Goal: Task Accomplishment & Management: Use online tool/utility

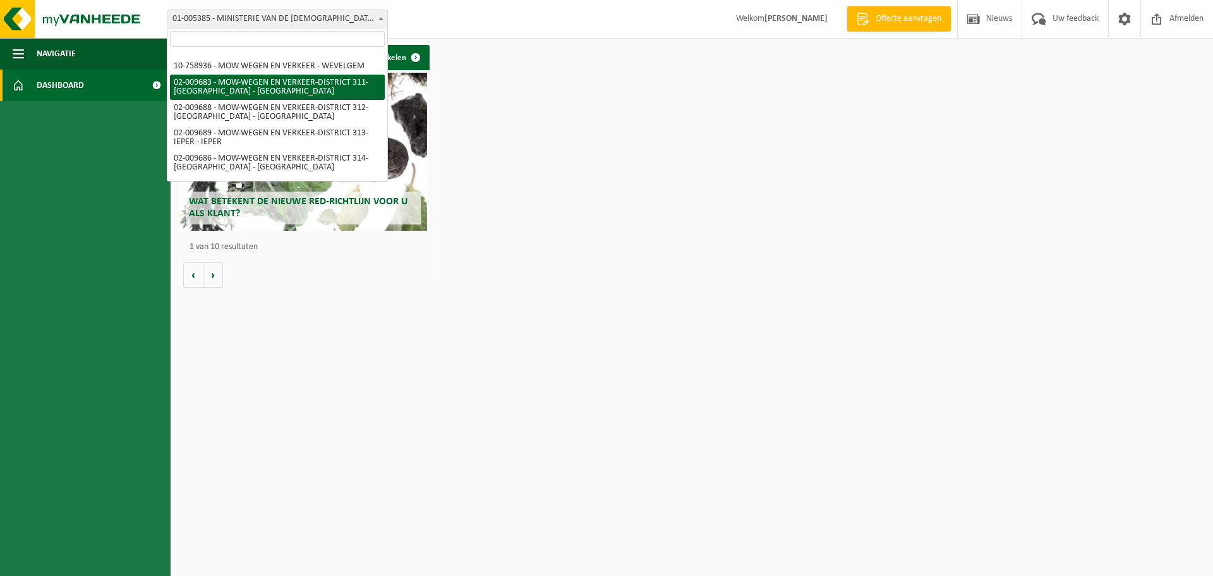
scroll to position [83, 0]
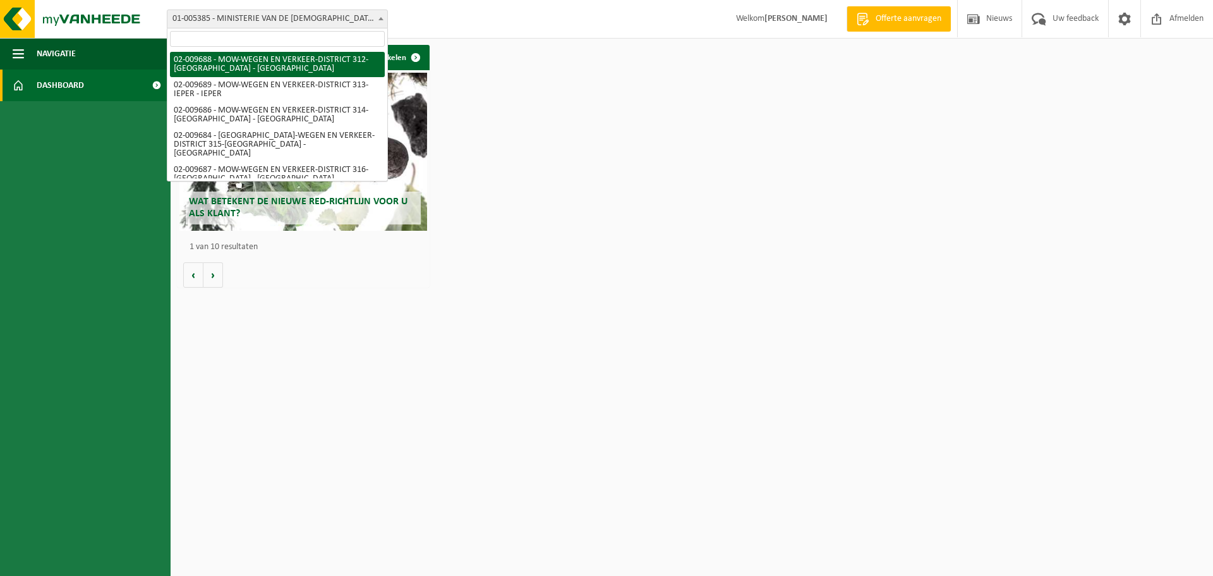
select select "1850"
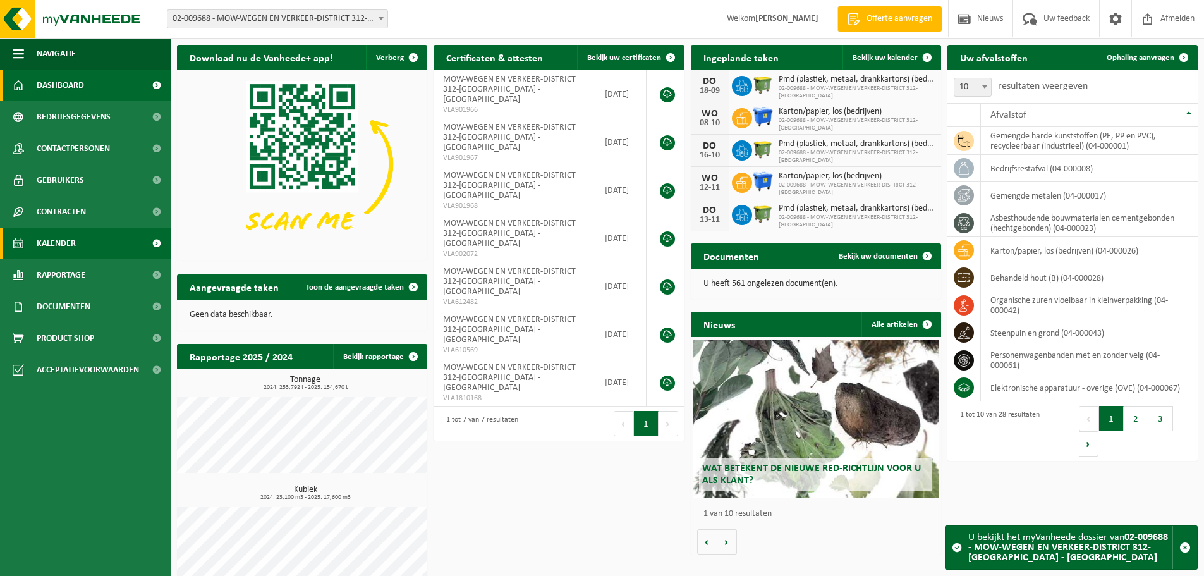
click at [57, 238] on span "Kalender" at bounding box center [56, 243] width 39 height 32
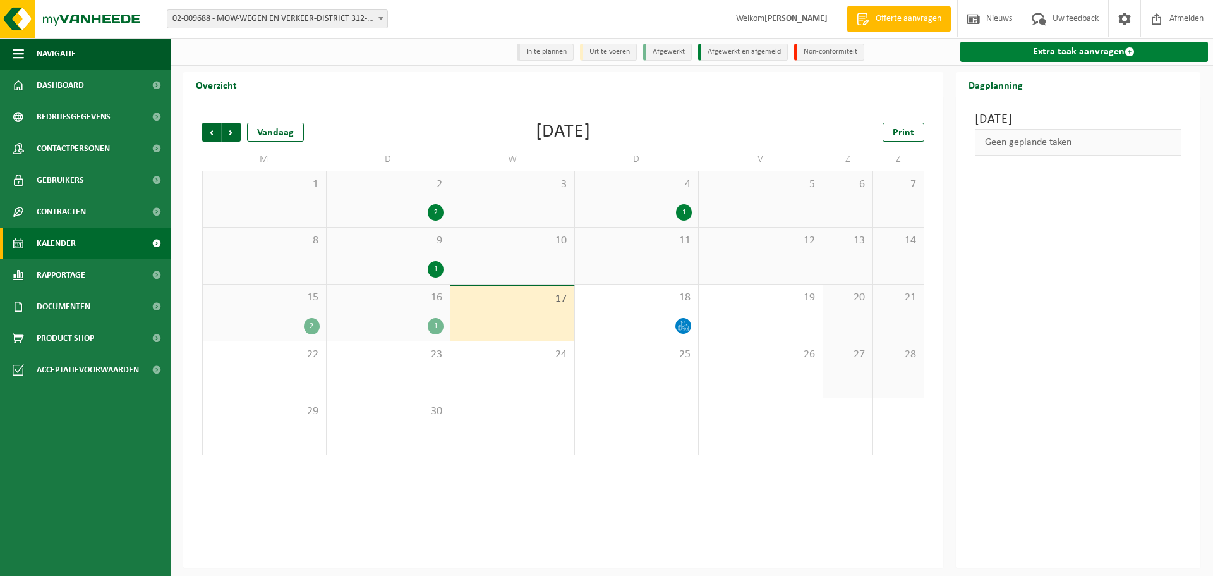
click at [1061, 50] on link "Extra taak aanvragen" at bounding box center [1084, 52] width 248 height 20
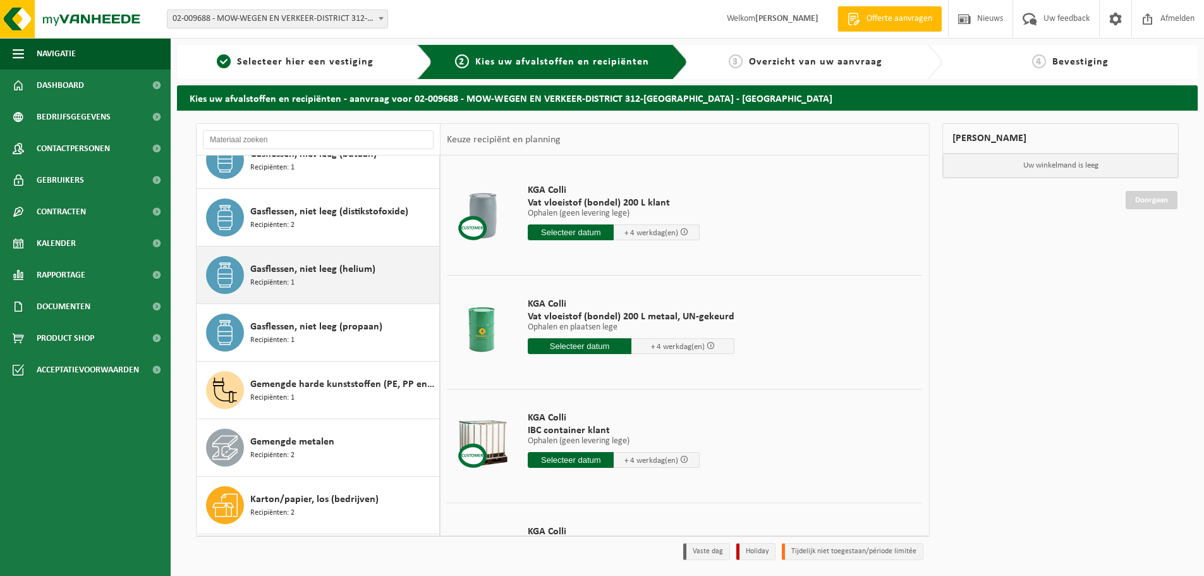
scroll to position [505, 0]
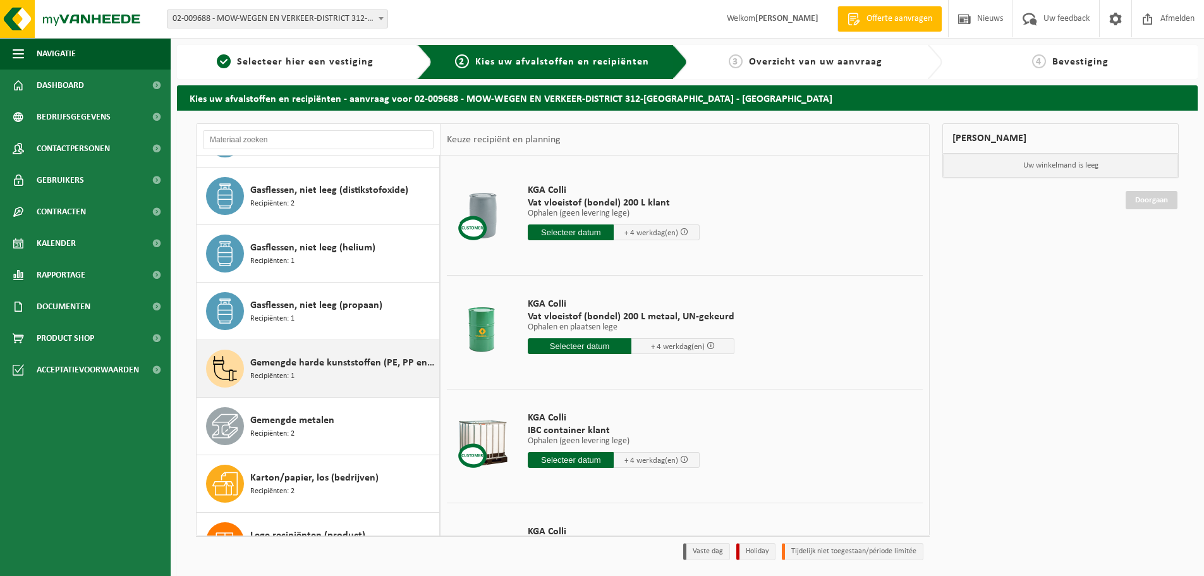
click at [366, 375] on div "Gemengde harde kunststoffen (PE, PP en PVC), recycleerbaar (industrieel) Recipi…" at bounding box center [343, 368] width 186 height 38
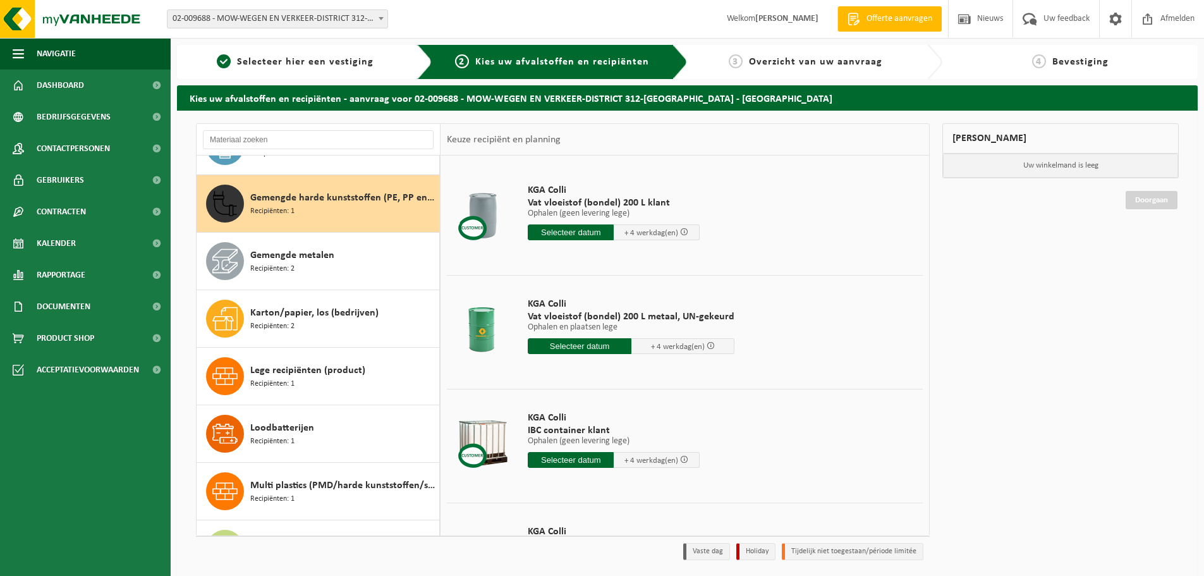
scroll to position [690, 0]
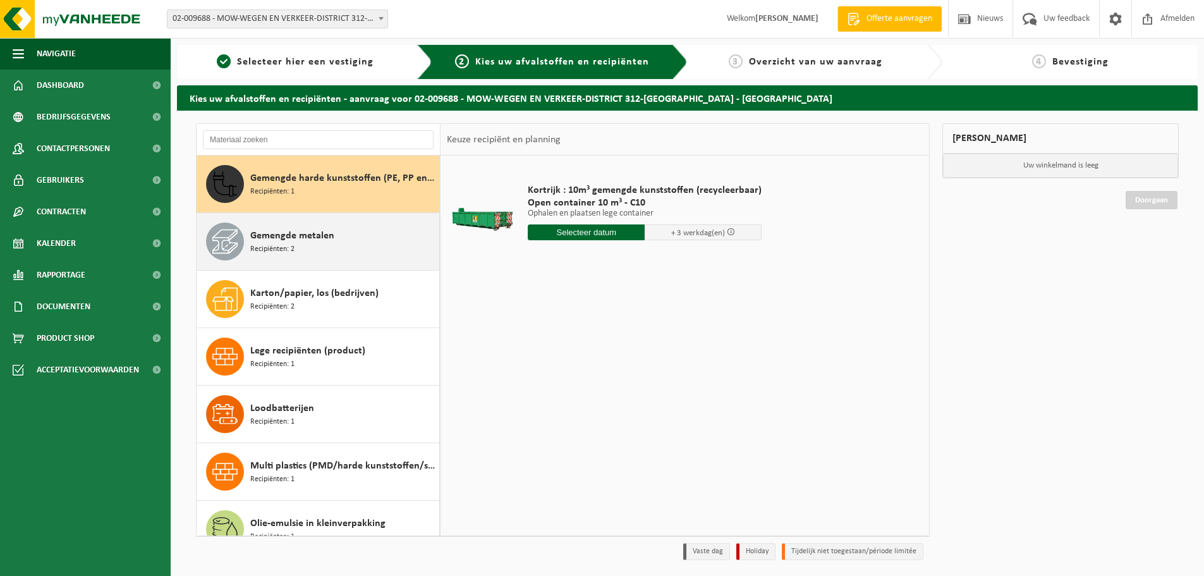
click at [311, 246] on div "Gemengde metalen Recipiënten: 2" at bounding box center [343, 241] width 186 height 38
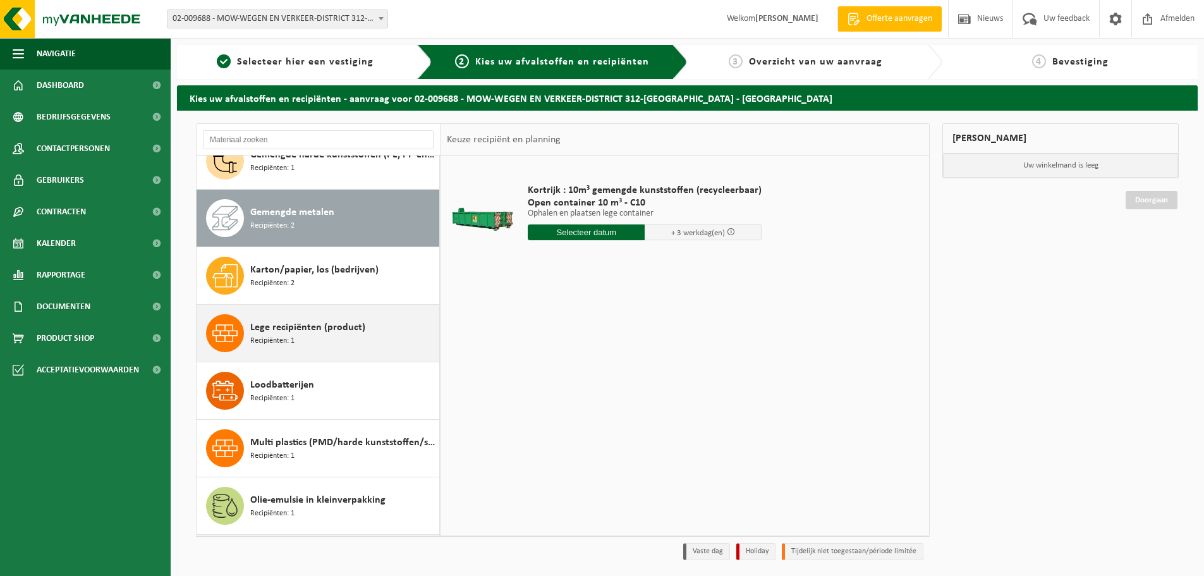
scroll to position [747, 0]
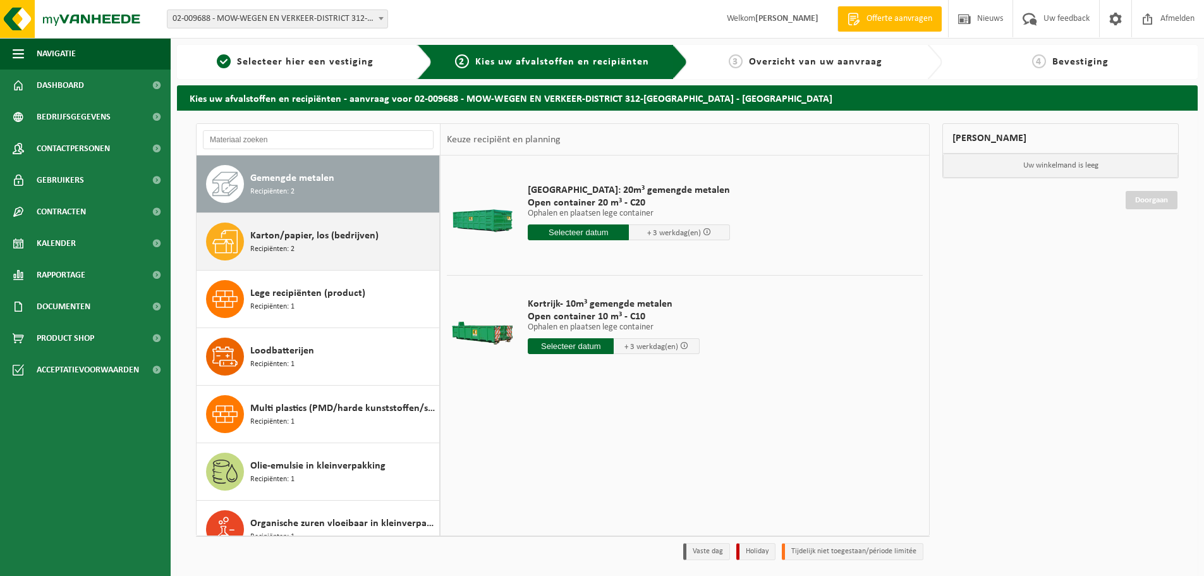
click at [302, 250] on div "Karton/papier, los (bedrijven) Recipiënten: 2" at bounding box center [343, 241] width 186 height 38
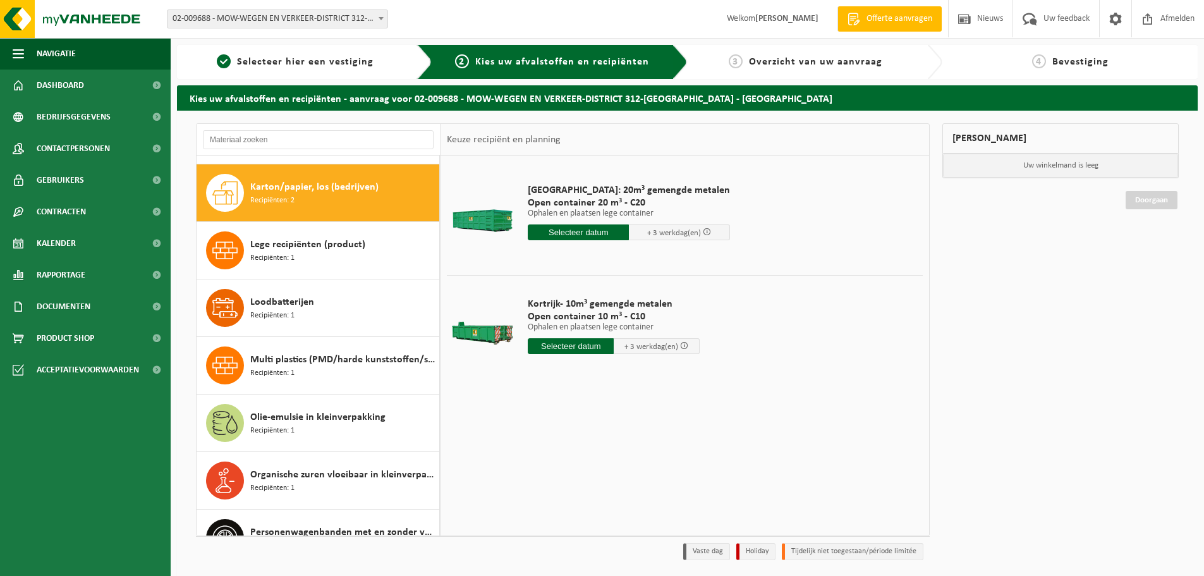
scroll to position [805, 0]
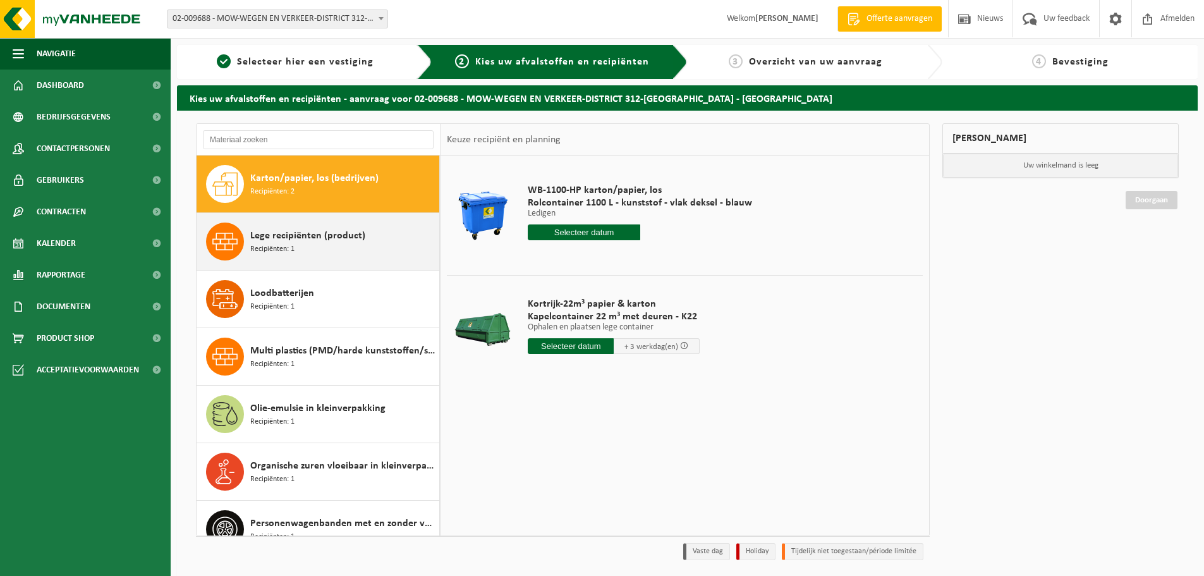
click at [305, 242] on span "Lege recipiënten (product)" at bounding box center [307, 235] width 115 height 15
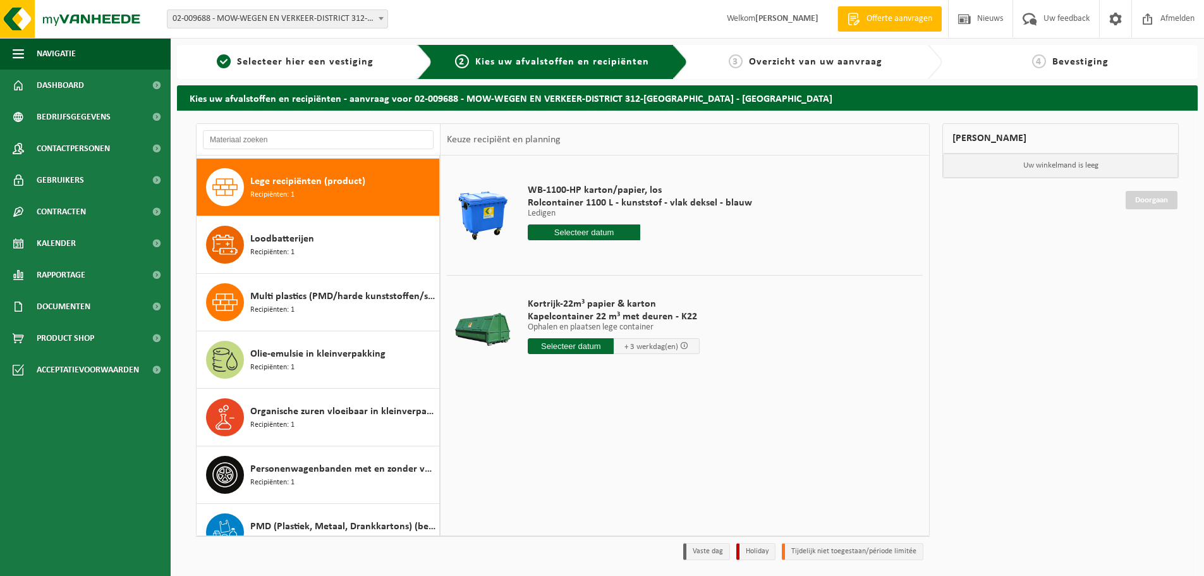
scroll to position [862, 0]
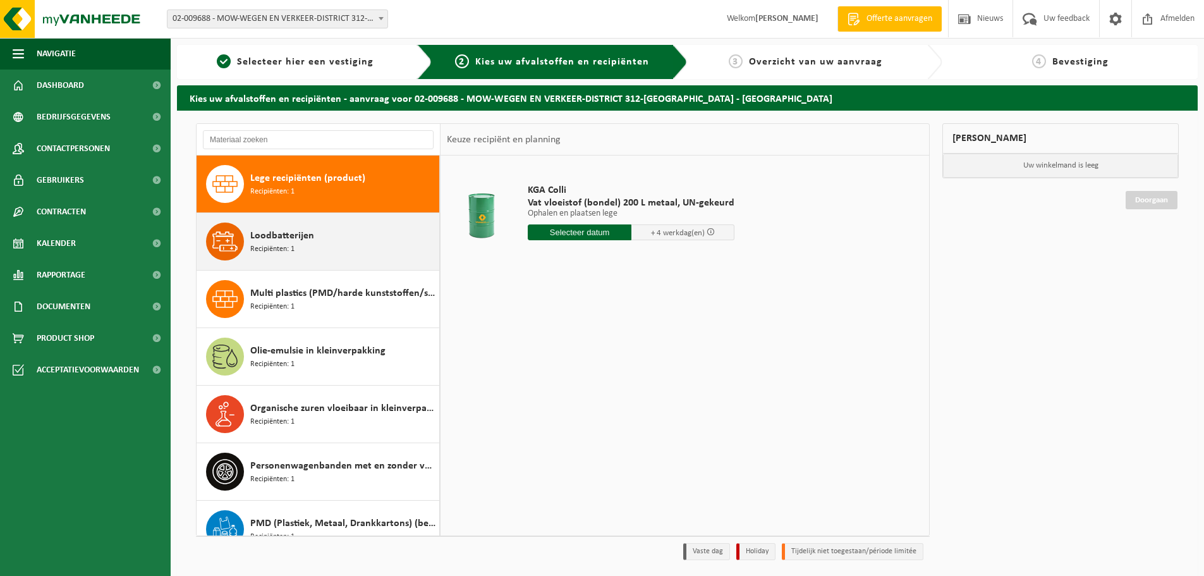
click at [307, 257] on div "Loodbatterijen Recipiënten: 1" at bounding box center [343, 241] width 186 height 38
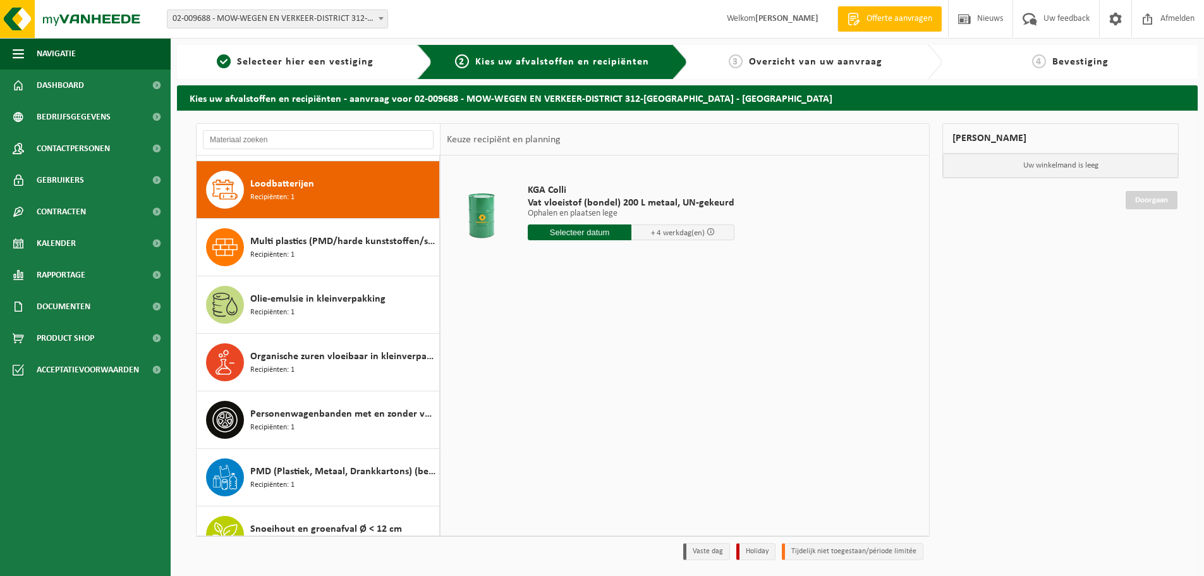
scroll to position [920, 0]
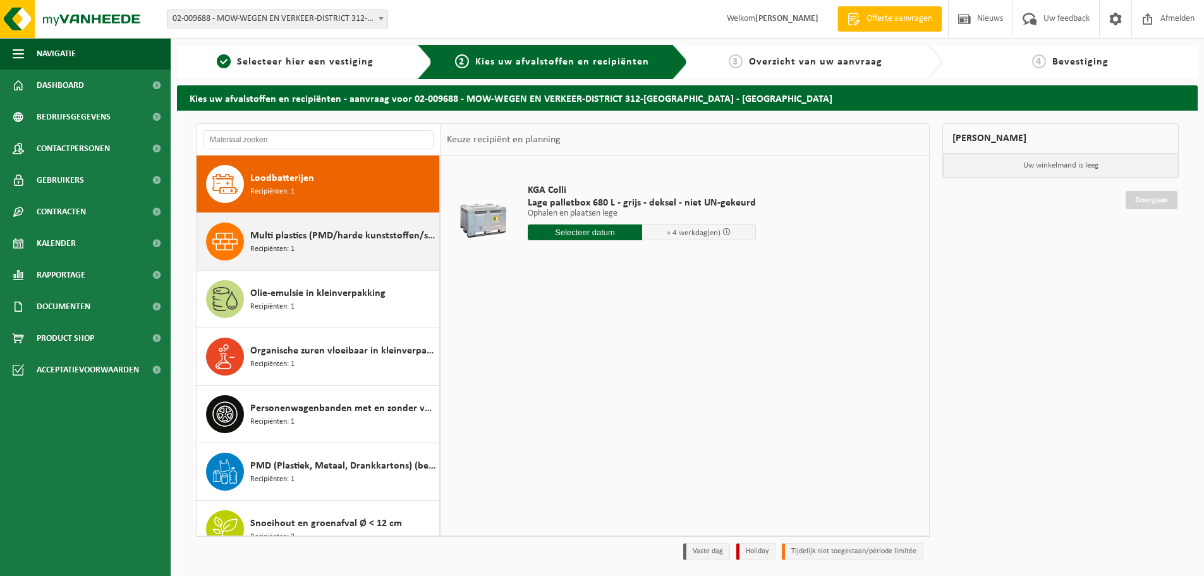
click at [317, 251] on div "Multi plastics (PMD/harde kunststoffen/spanbanden/EPS/folie naturel/folie gemen…" at bounding box center [343, 241] width 186 height 38
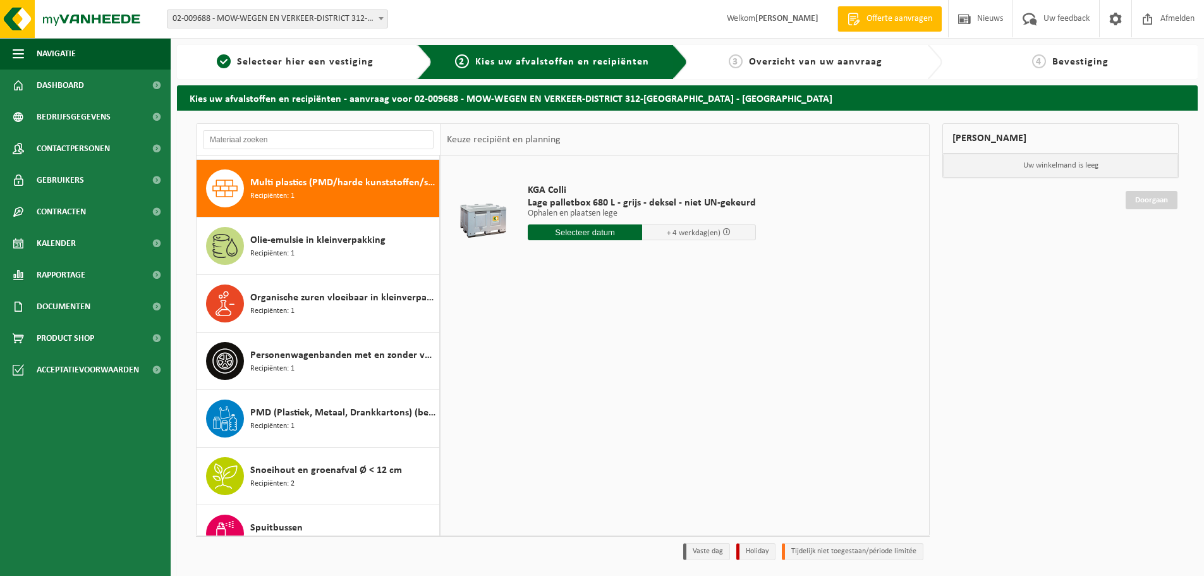
scroll to position [977, 0]
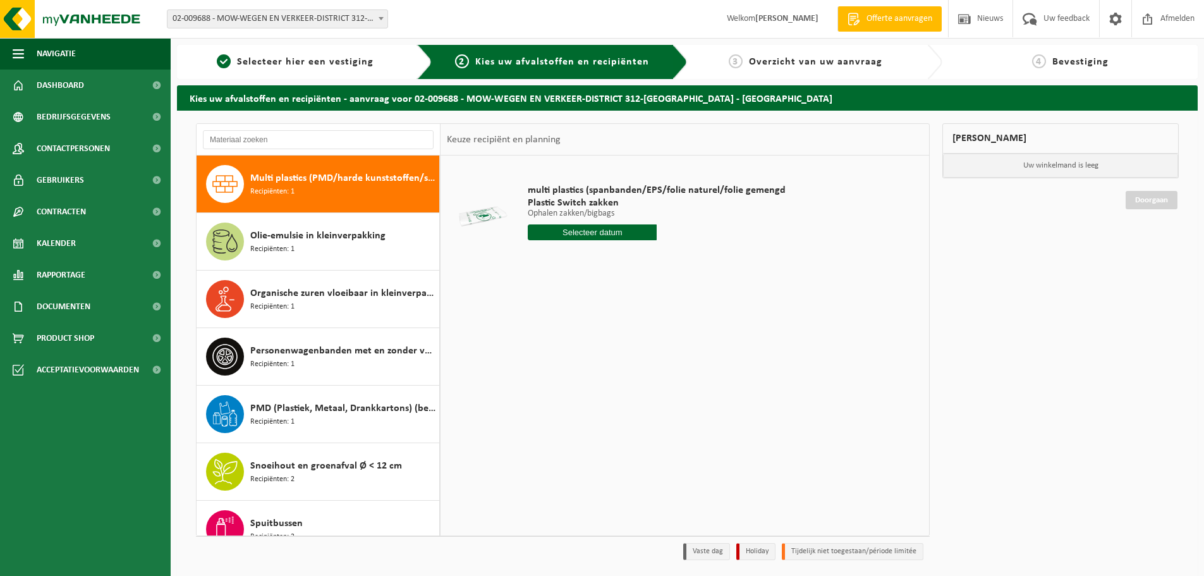
click at [585, 234] on input "text" at bounding box center [592, 232] width 129 height 16
click at [629, 345] on div "19" at bounding box center [628, 344] width 22 height 20
type input "Van 2025-09-19"
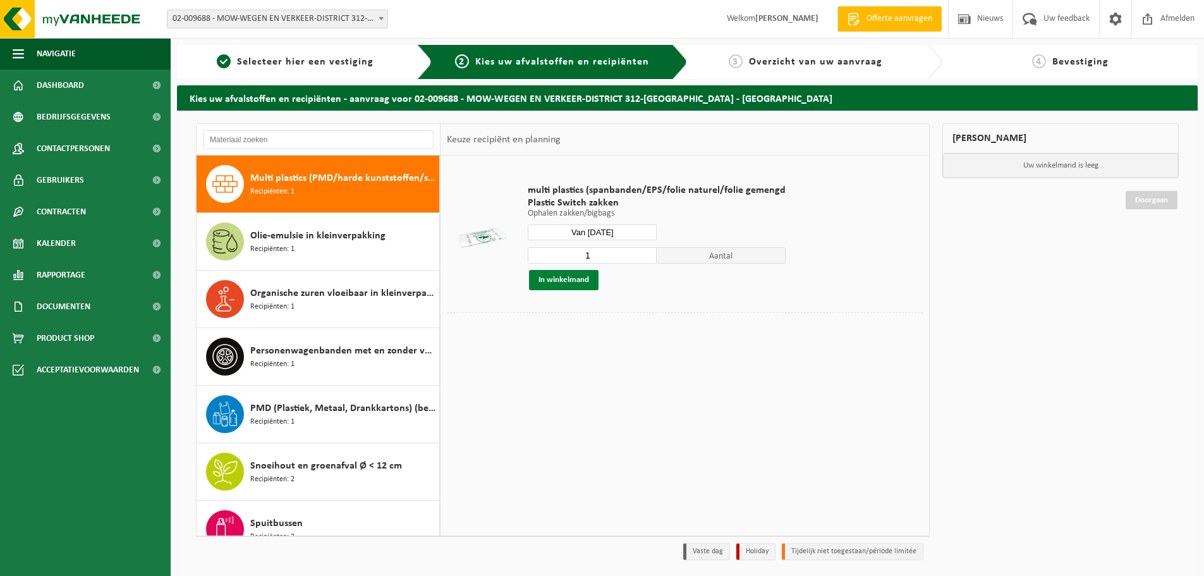
click at [571, 284] on button "In winkelmand" at bounding box center [563, 280] width 69 height 20
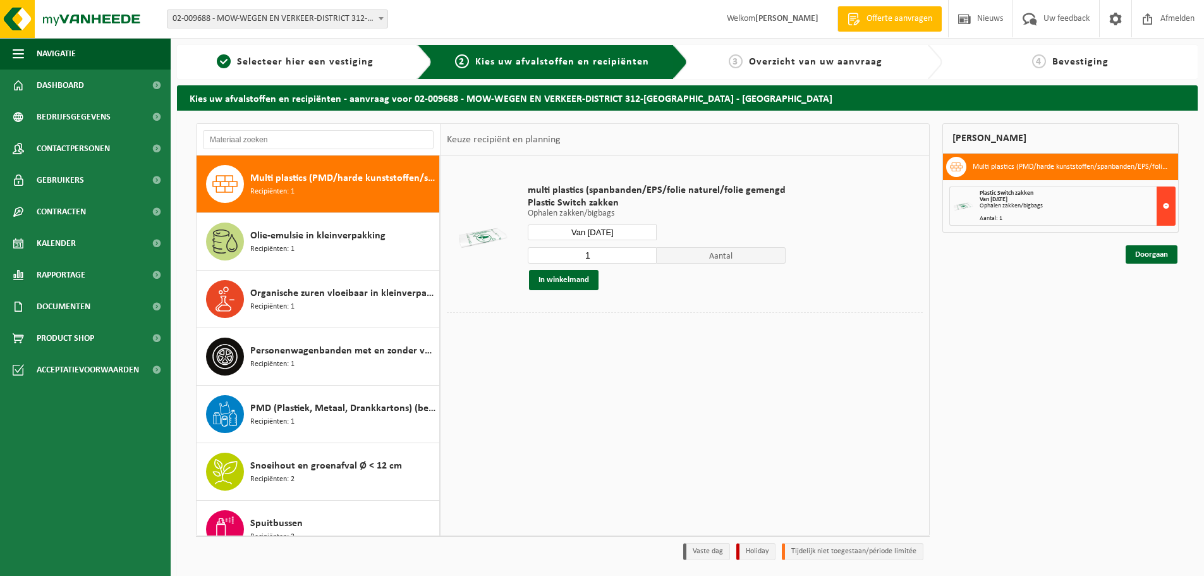
click at [1164, 207] on button at bounding box center [1165, 205] width 19 height 39
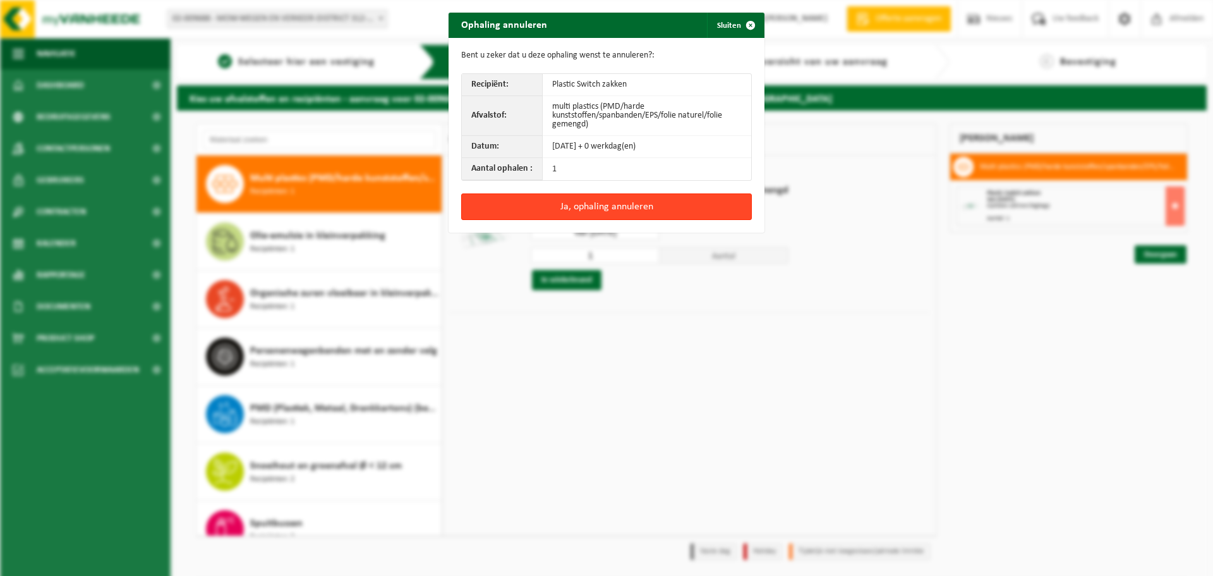
click at [612, 210] on button "Ja, ophaling annuleren" at bounding box center [606, 206] width 291 height 27
